Goal: Information Seeking & Learning: Learn about a topic

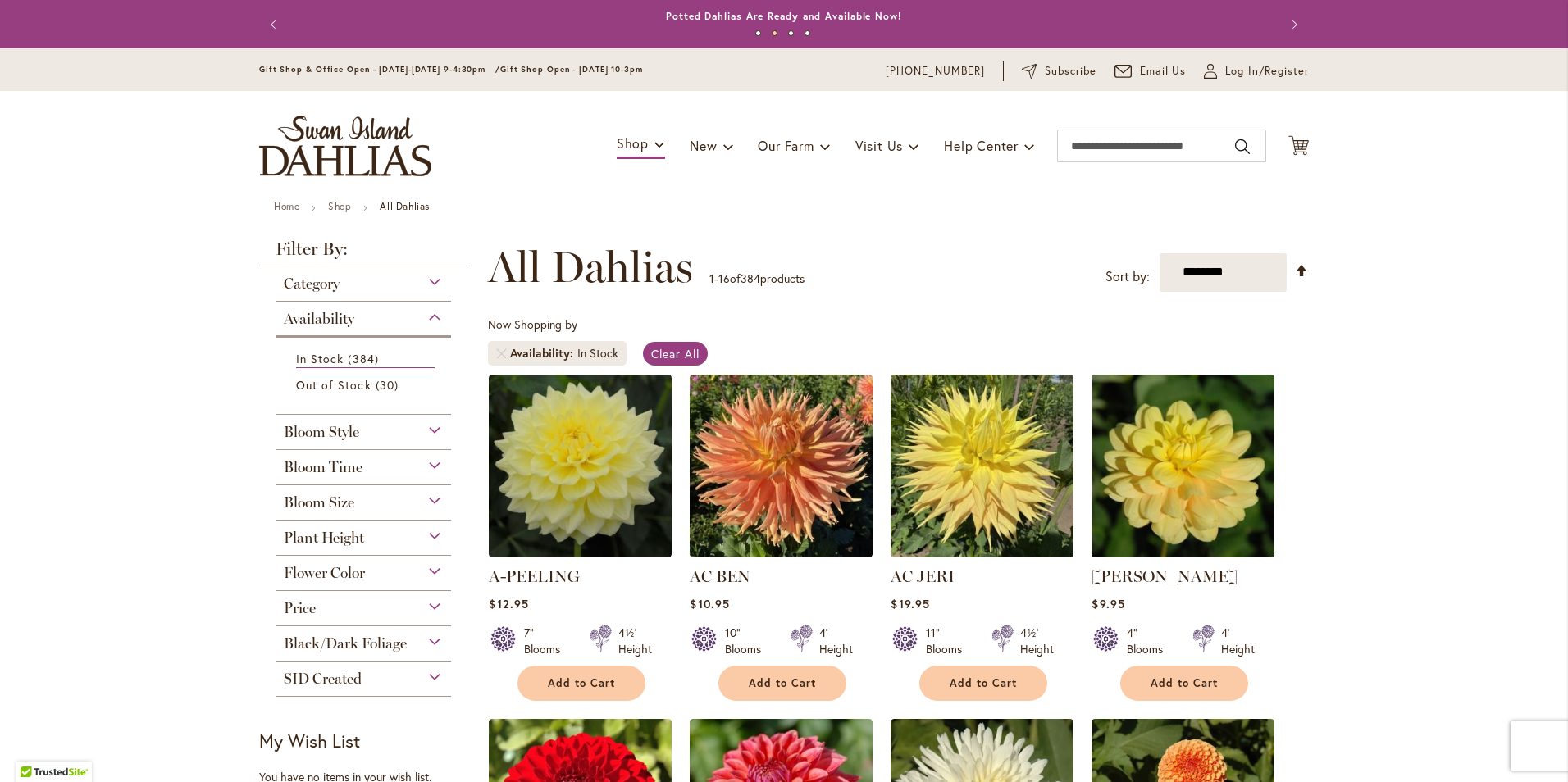
click at [427, 432] on div "Bloom Style" at bounding box center [363, 427] width 175 height 26
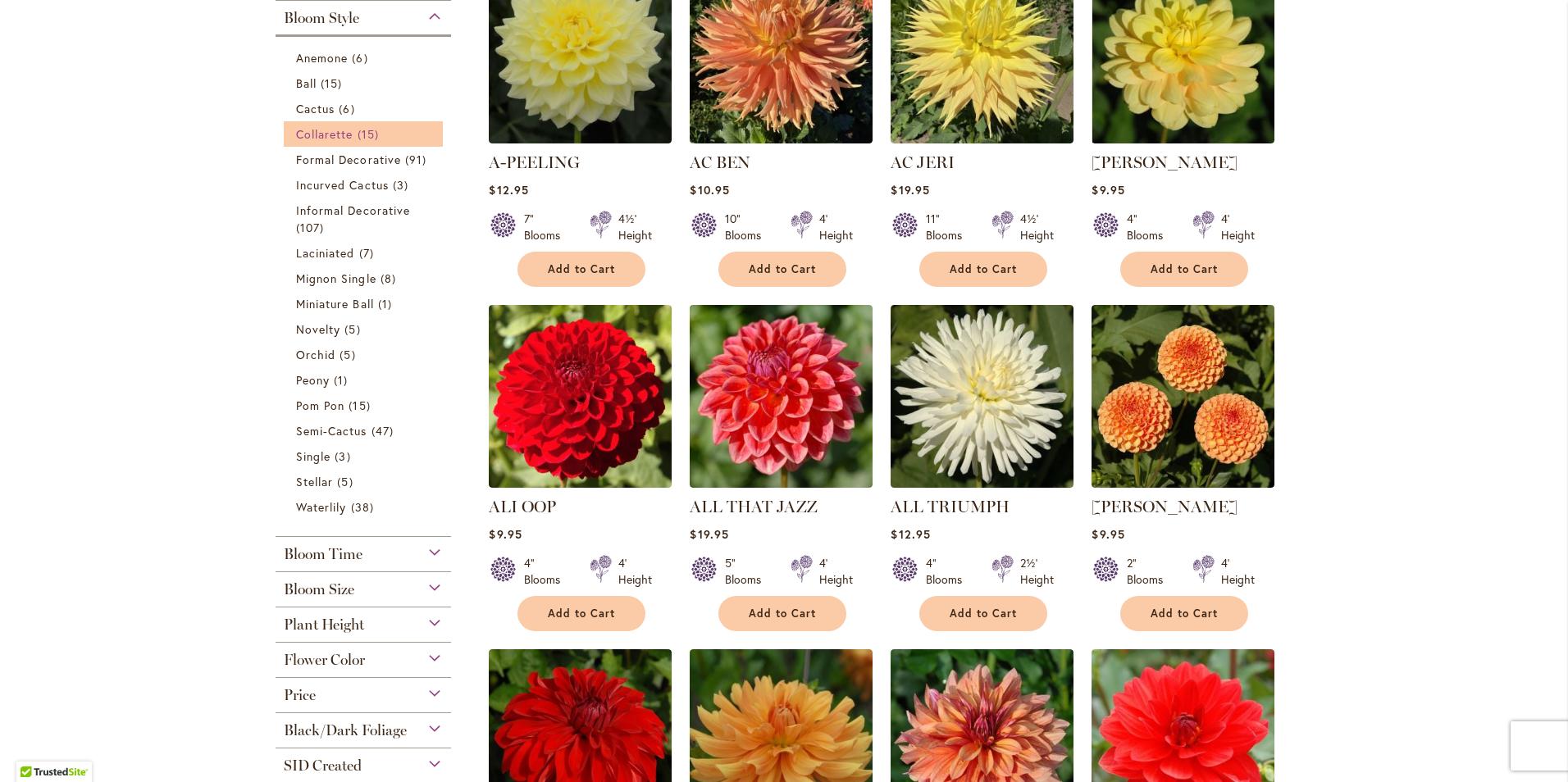
click at [309, 135] on span "Collarette" at bounding box center [324, 134] width 57 height 15
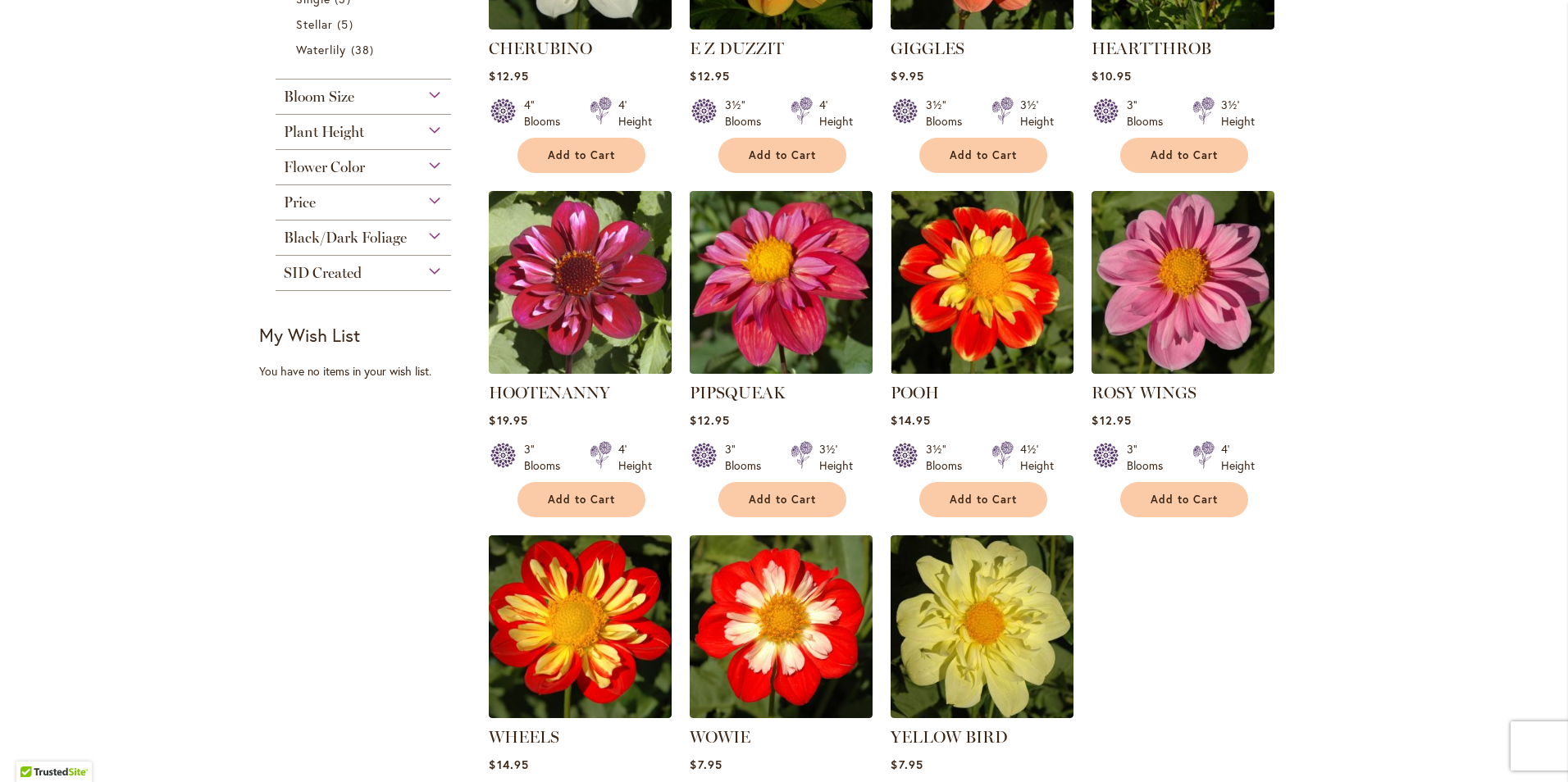
scroll to position [919, 0]
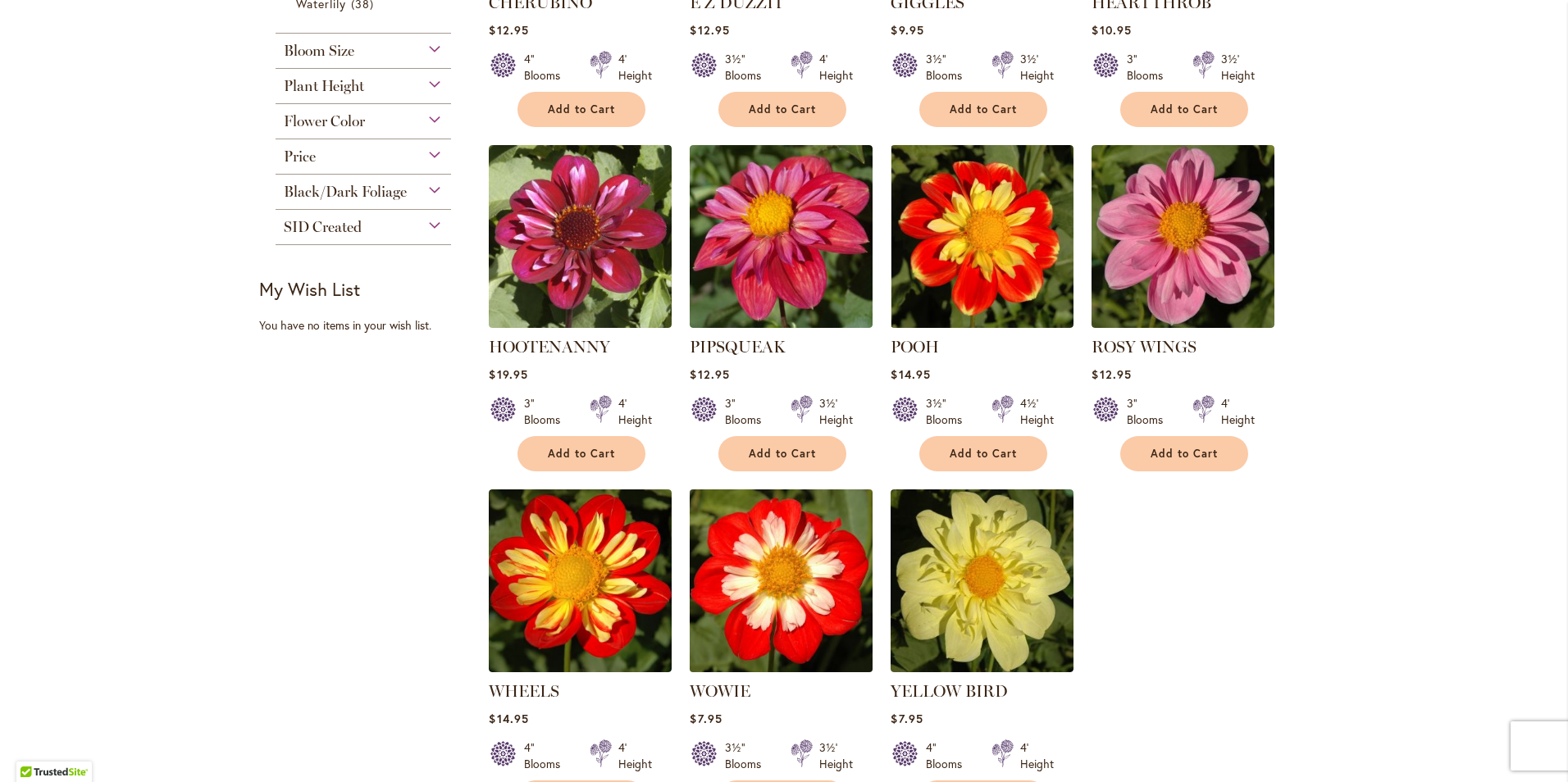
click at [798, 582] on img at bounding box center [781, 580] width 192 height 191
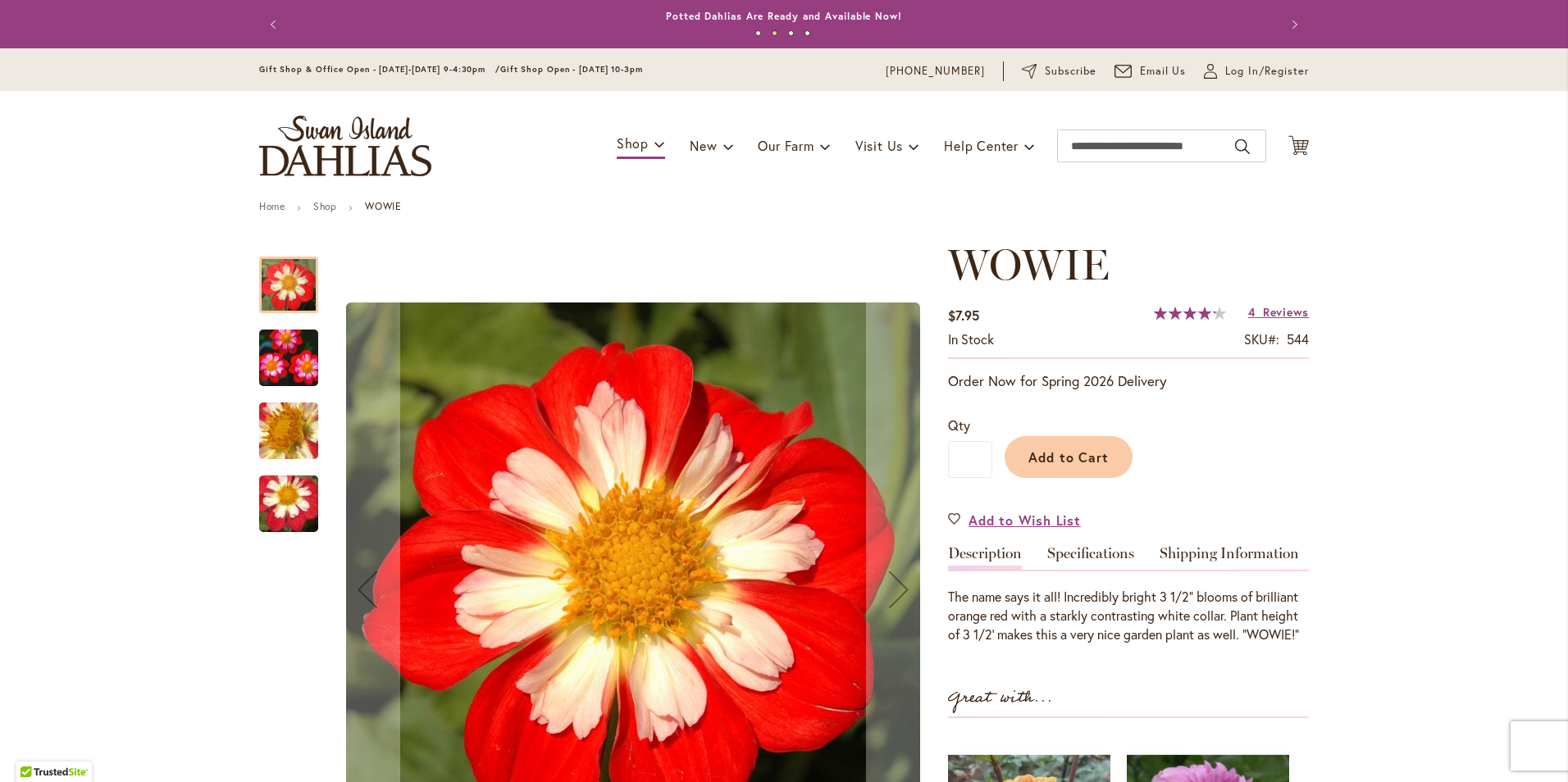
click at [284, 353] on img "WOWIE" at bounding box center [289, 357] width 118 height 79
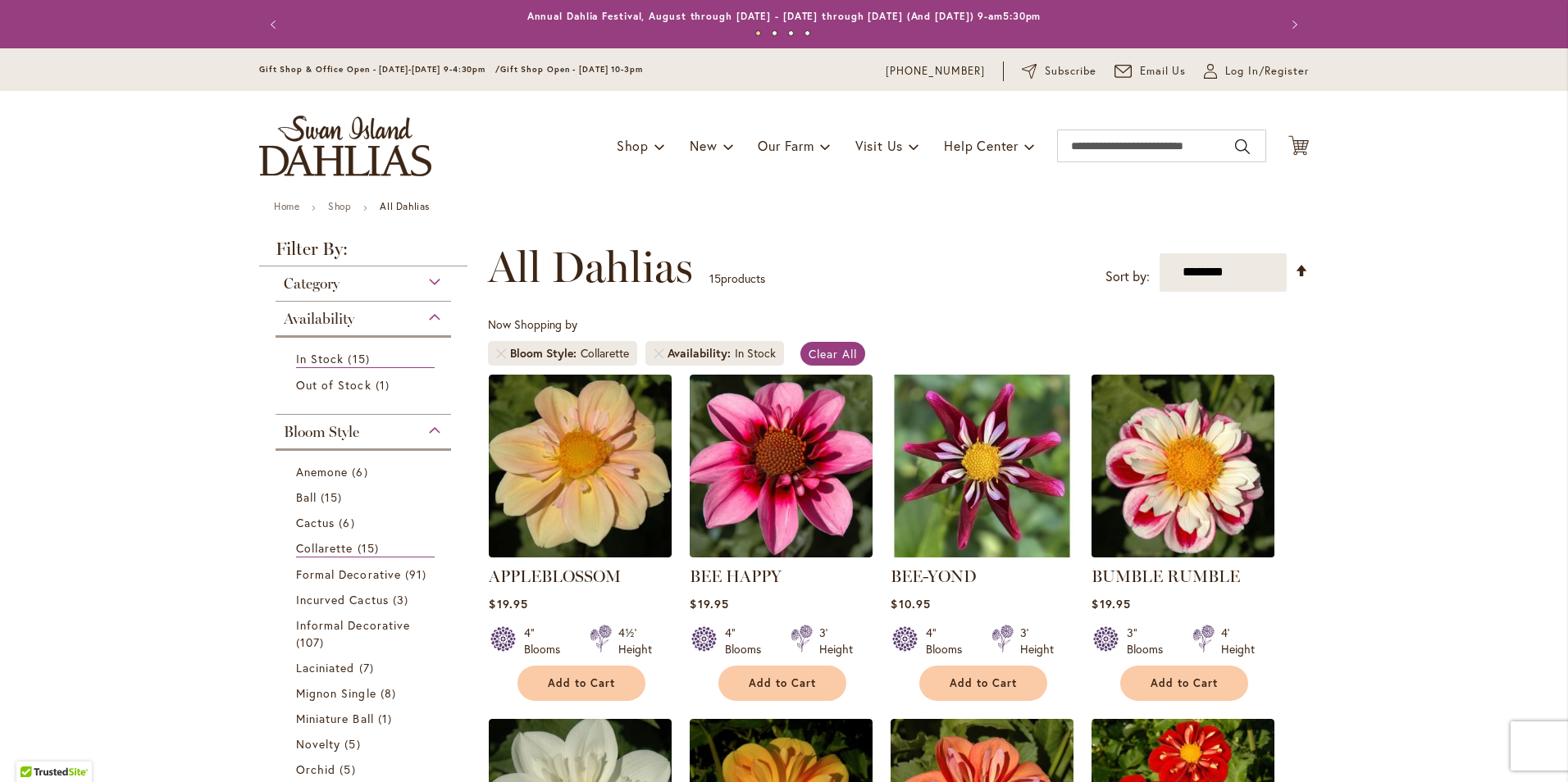
click at [1164, 479] on img at bounding box center [1183, 466] width 192 height 191
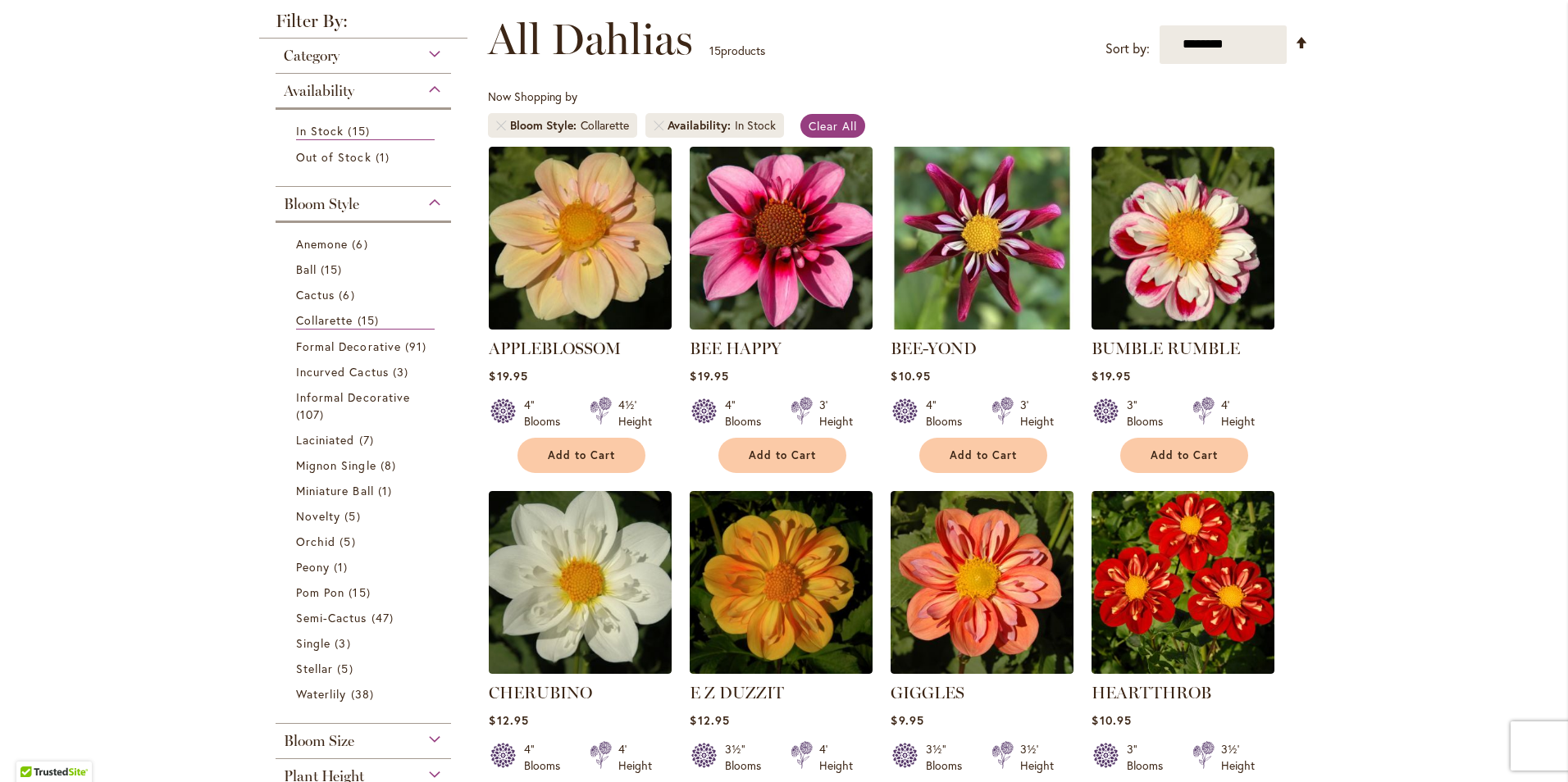
scroll to position [230, 0]
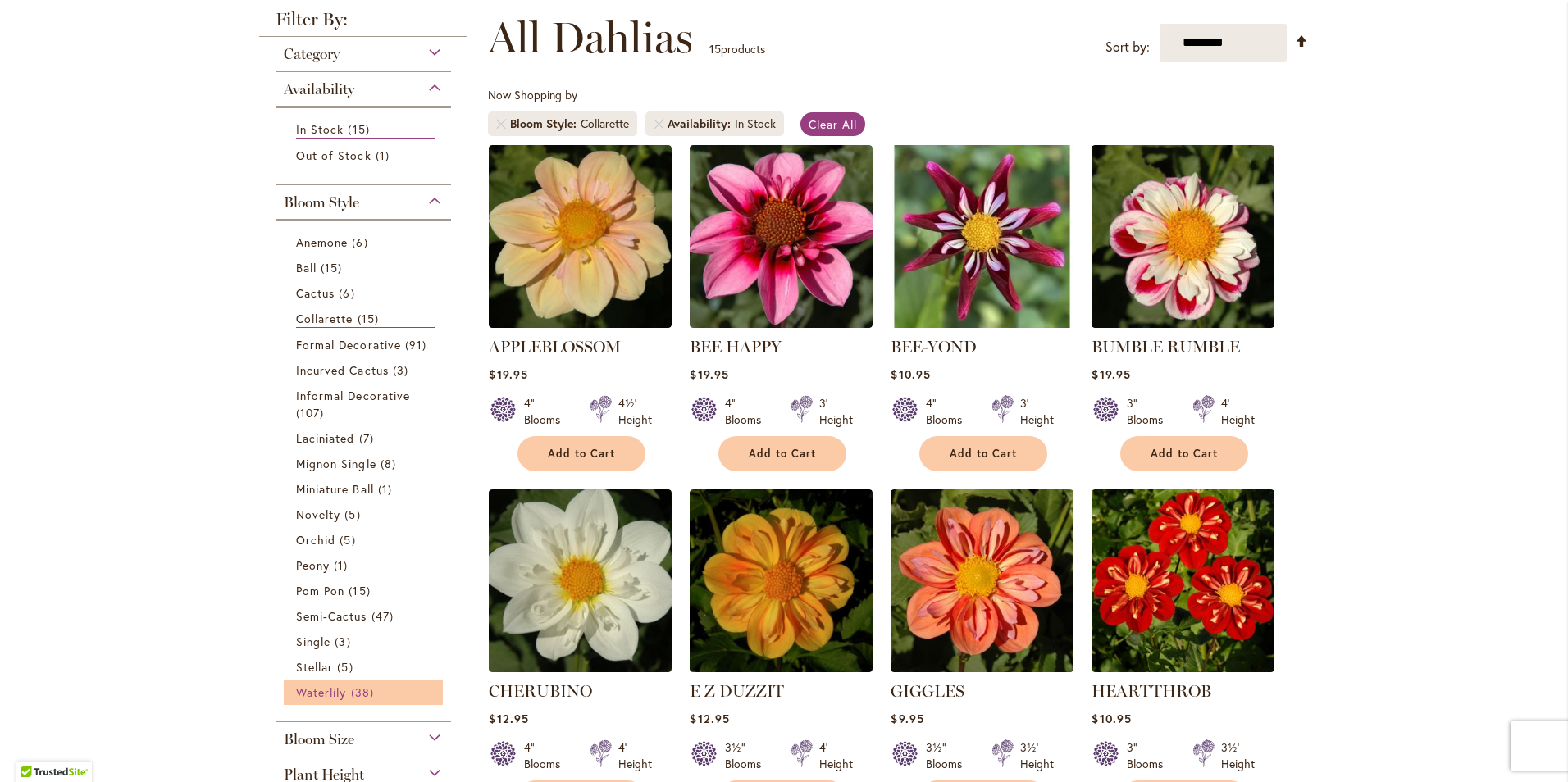
click at [321, 692] on span "Waterlily" at bounding box center [321, 692] width 50 height 15
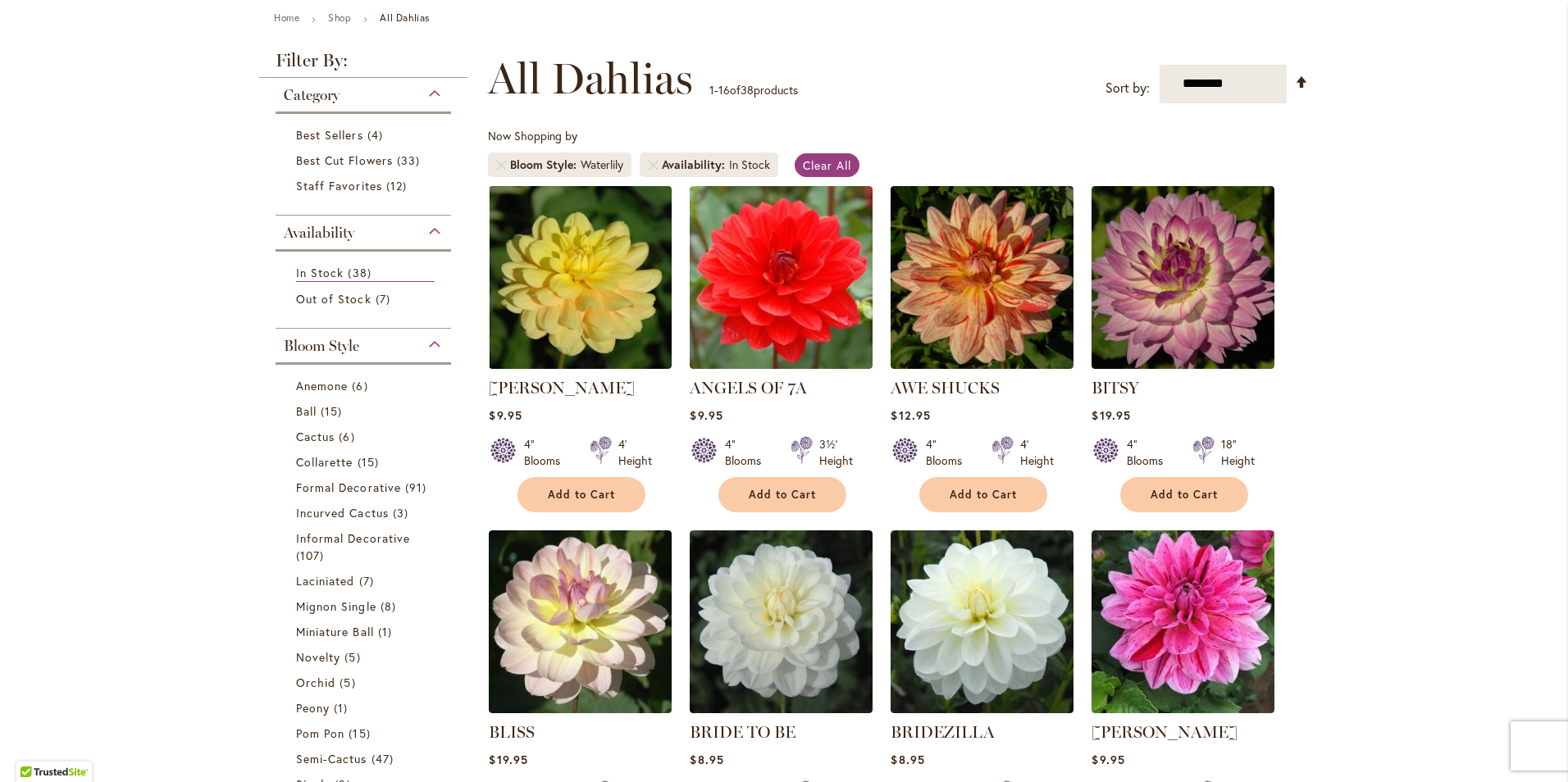
scroll to position [156, 0]
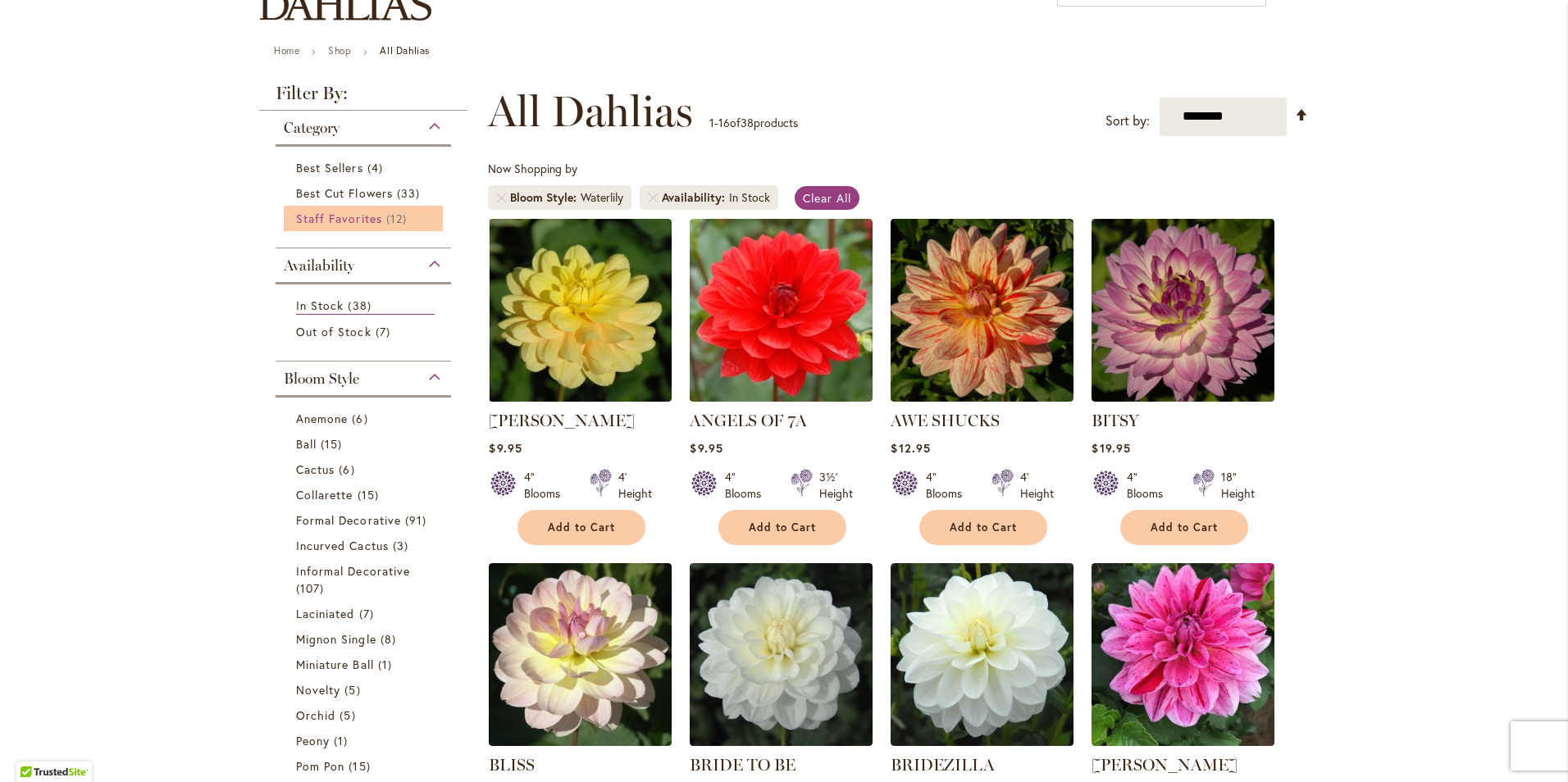
click at [349, 215] on span "Staff Favorites" at bounding box center [339, 219] width 86 height 15
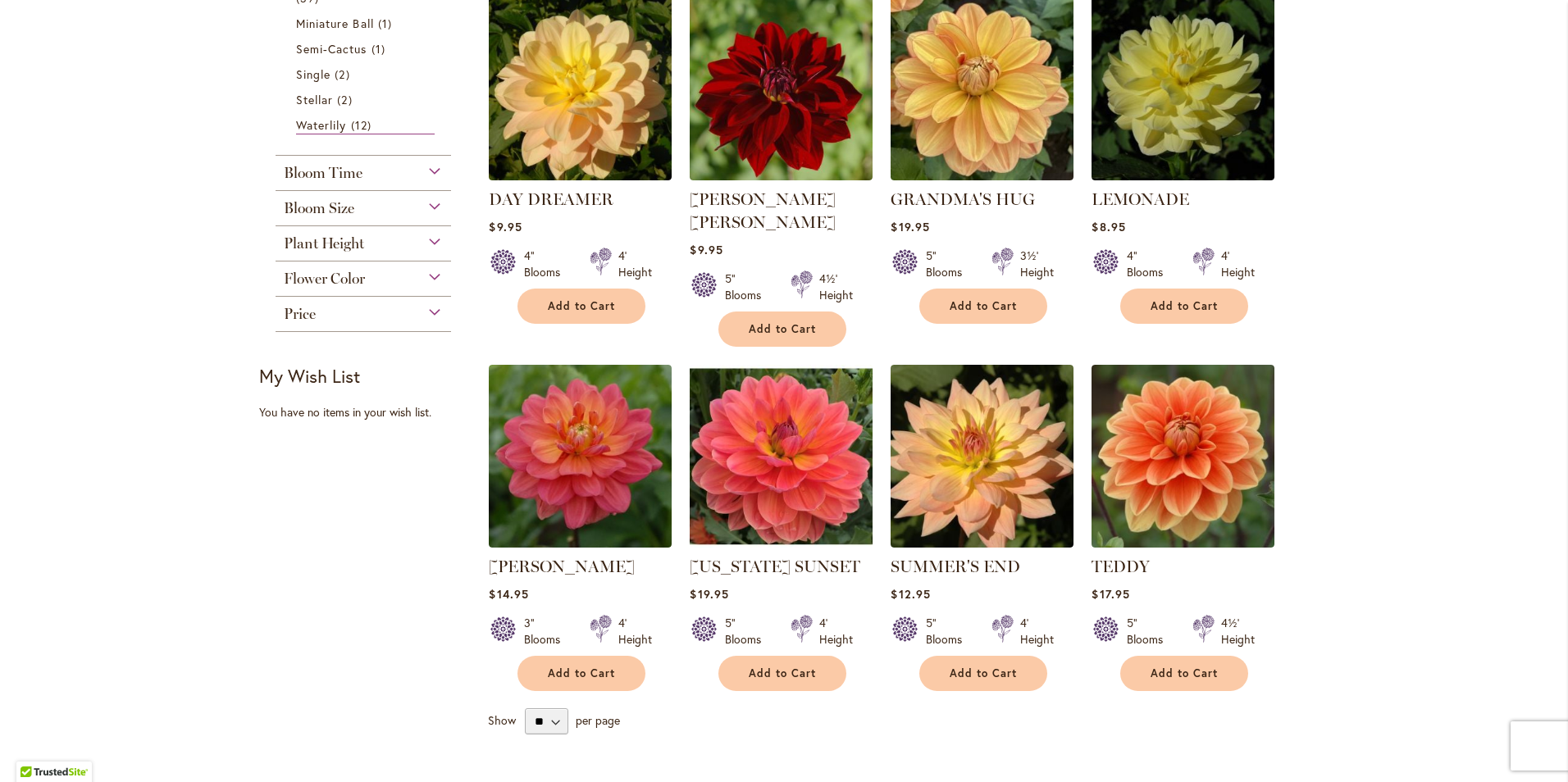
scroll to position [755, 0]
